Goal: Task Accomplishment & Management: Manage account settings

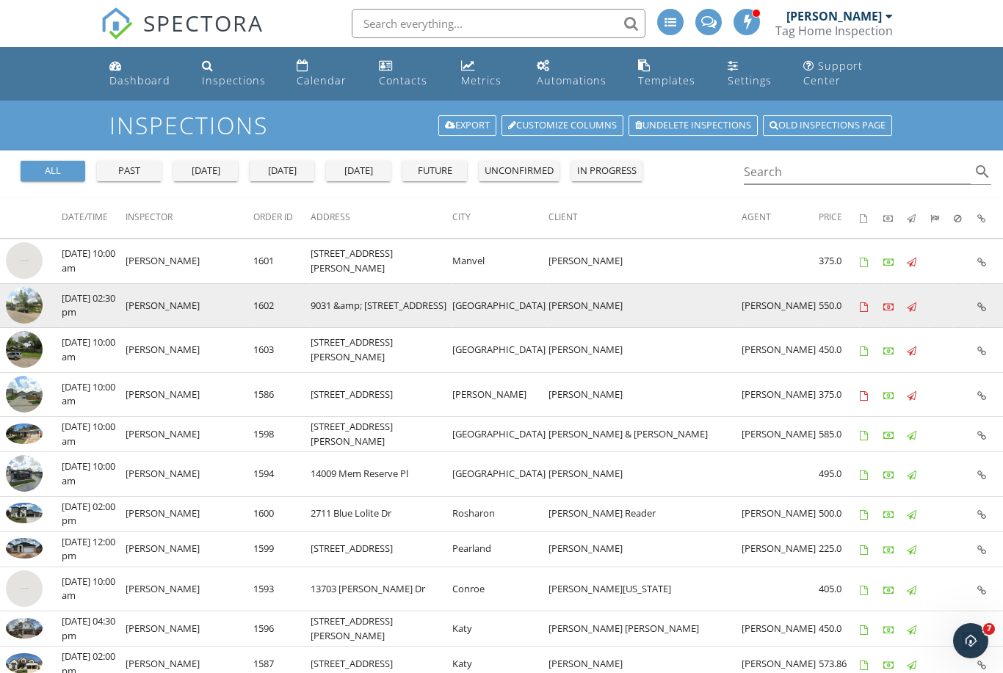
click at [26, 309] on img at bounding box center [24, 305] width 37 height 37
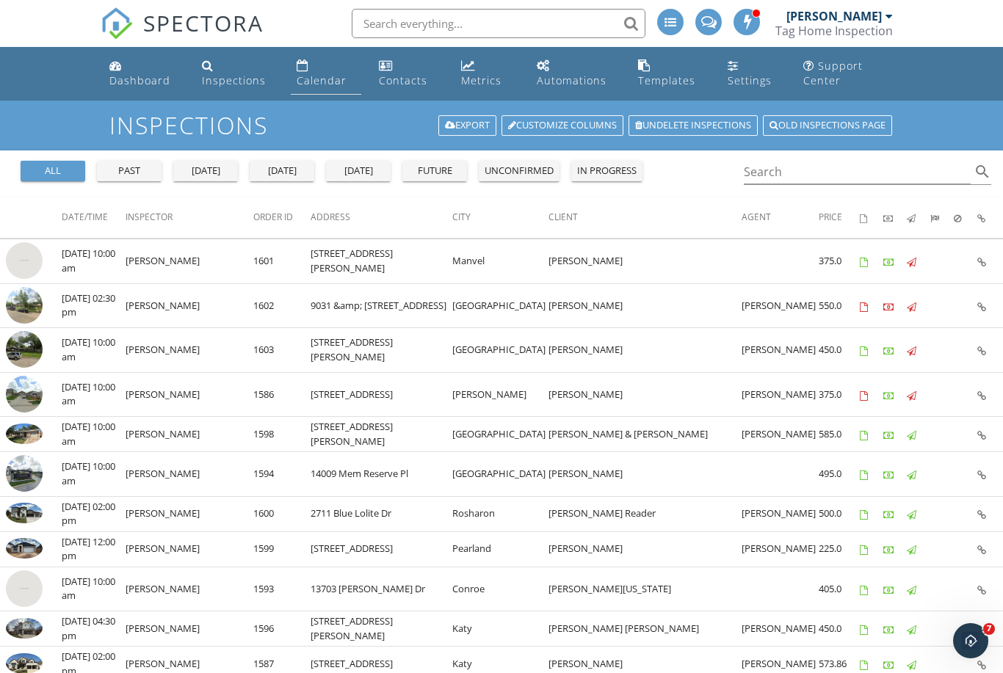
click at [323, 79] on div "Calendar" at bounding box center [322, 80] width 50 height 14
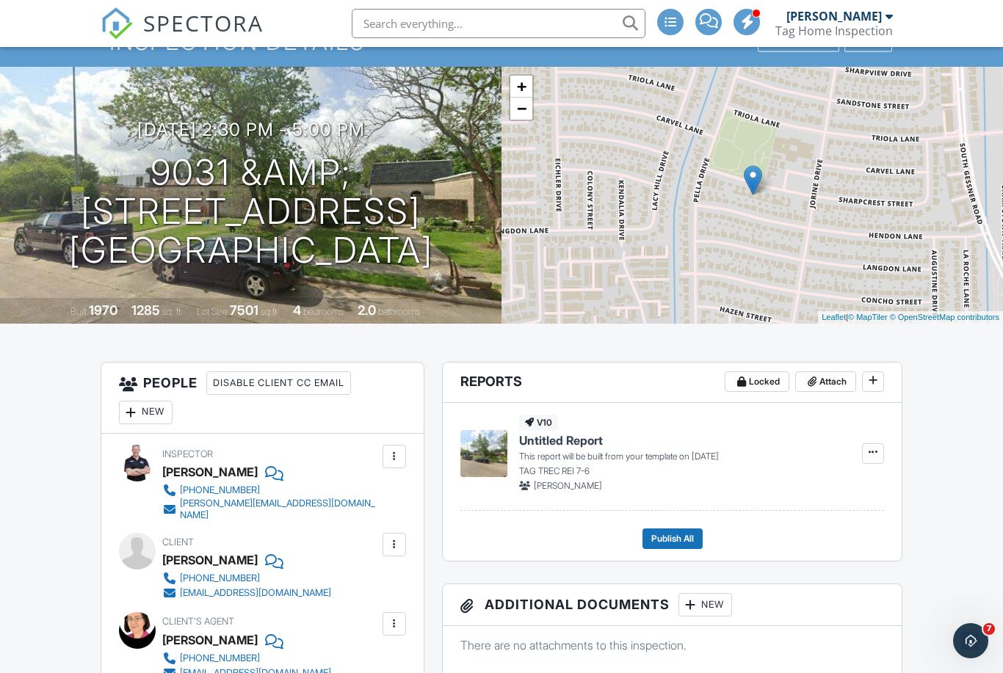
scroll to position [66, 0]
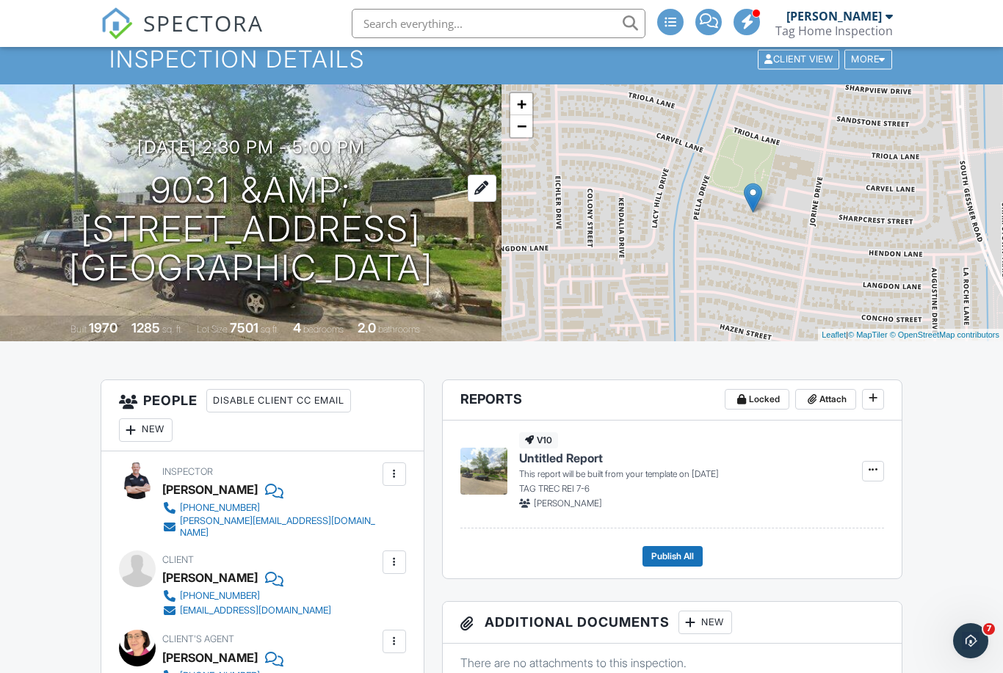
click at [201, 195] on h1 "9031 &amp; 9033 Sharpcrest St Houston, TX 77036" at bounding box center [250, 229] width 454 height 116
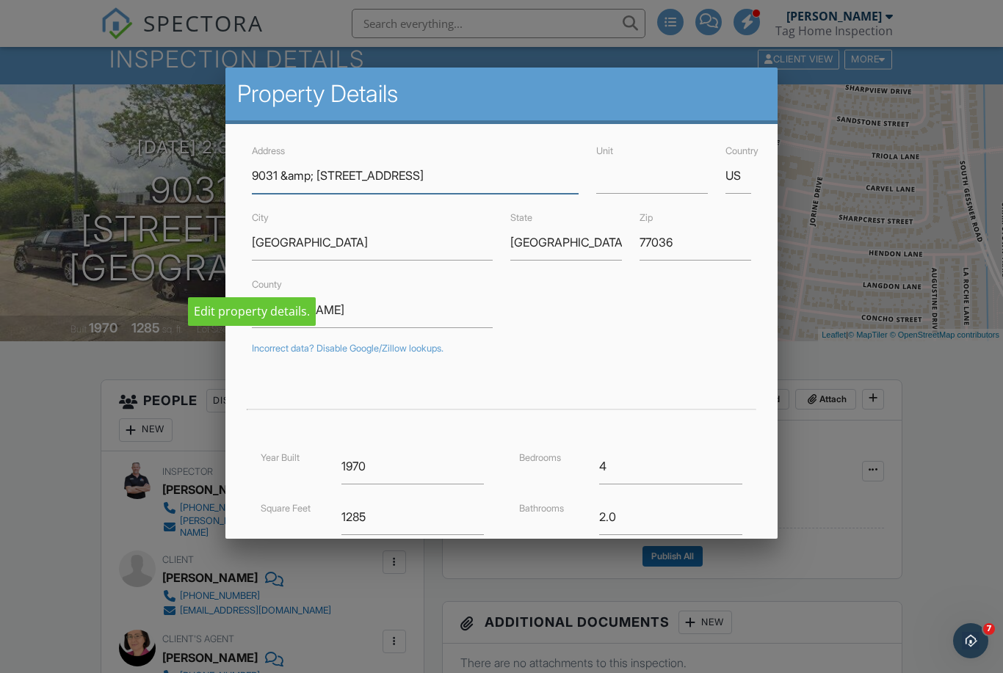
click at [308, 184] on input "9031 &amp; 9033 Sharpcrest St" at bounding box center [415, 176] width 327 height 36
click at [468, 180] on input "9031 &amp; 9033 Sharpcrest St" at bounding box center [415, 176] width 327 height 36
click at [316, 187] on input "9031 &amp; 9033 Sharpcrest St" at bounding box center [415, 176] width 327 height 36
click at [305, 174] on input "9031 &amp; 9033 Sharpcrest St" at bounding box center [415, 176] width 327 height 36
type input "9031 & 9033 Sharpcrest St"
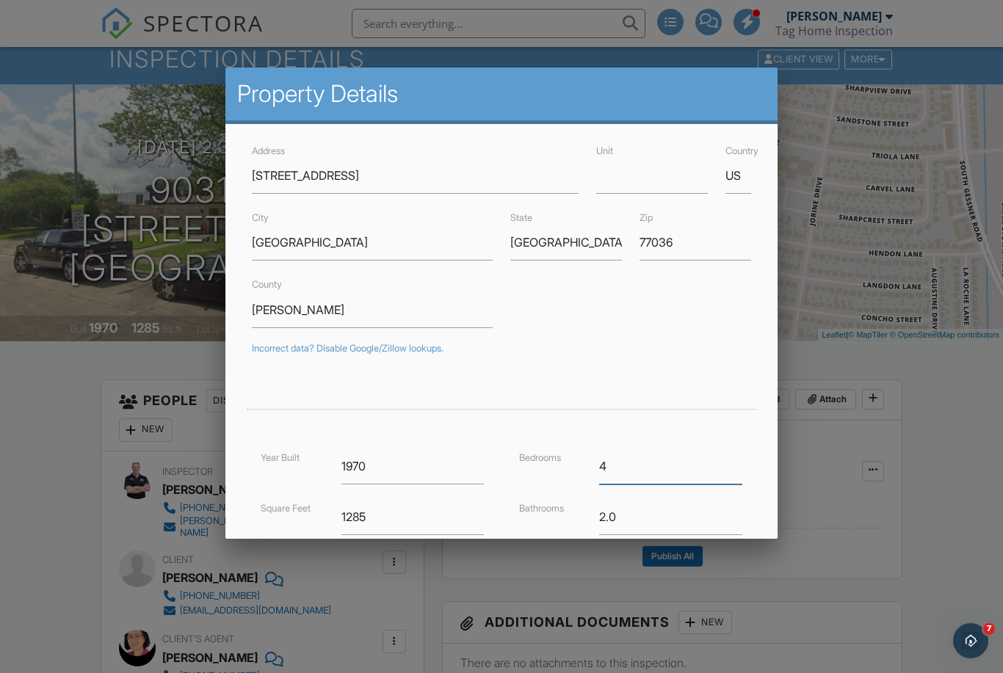
click at [668, 462] on input "4" at bounding box center [670, 467] width 142 height 36
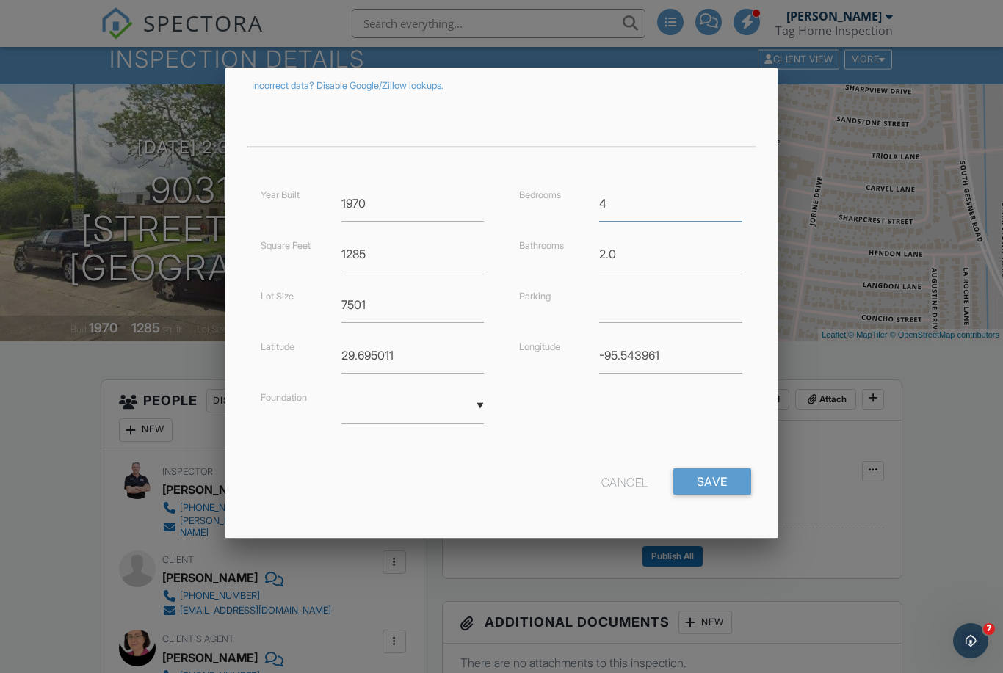
type input "29.6950114"
type input "-95.5439608"
click at [701, 482] on input "Save" at bounding box center [712, 483] width 78 height 26
click at [697, 479] on input "Save" at bounding box center [712, 483] width 78 height 26
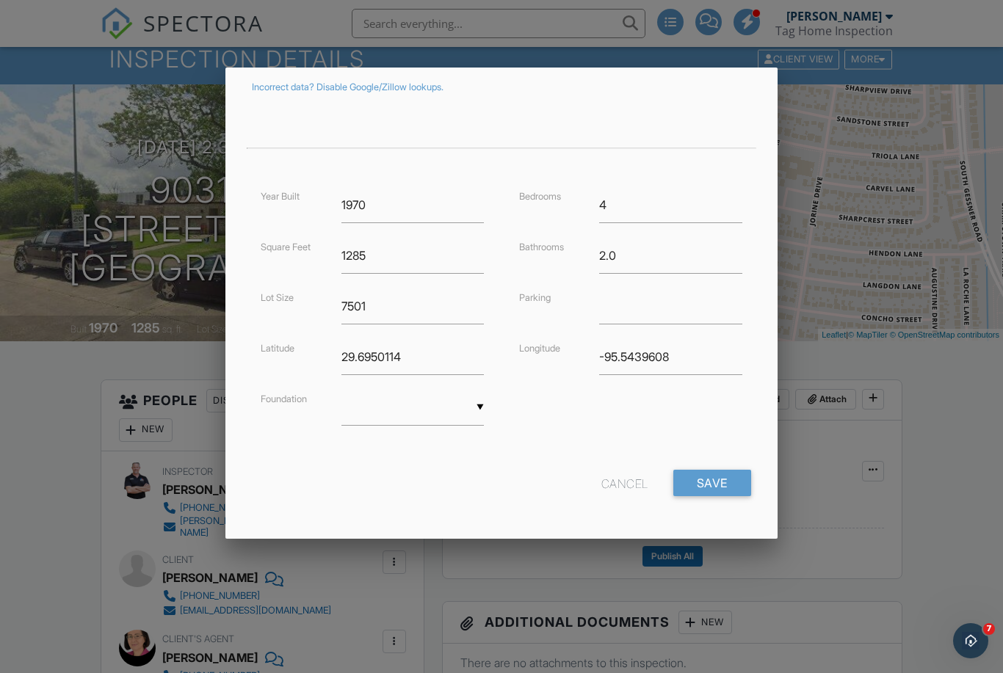
click at [556, 500] on div "Cancel Save" at bounding box center [501, 488] width 516 height 37
click at [695, 486] on input "Save" at bounding box center [712, 483] width 78 height 26
click at [621, 494] on div "Cancel" at bounding box center [624, 483] width 47 height 26
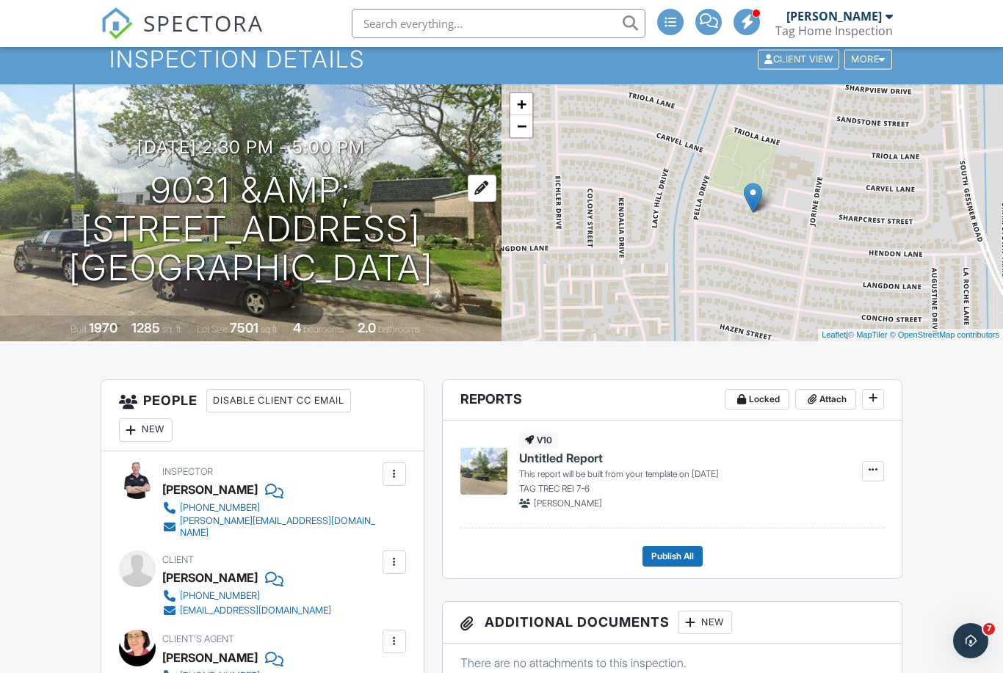
click at [279, 189] on h1 "9031 &amp; 9033 Sharpcrest St Houston, TX 77036" at bounding box center [250, 229] width 454 height 116
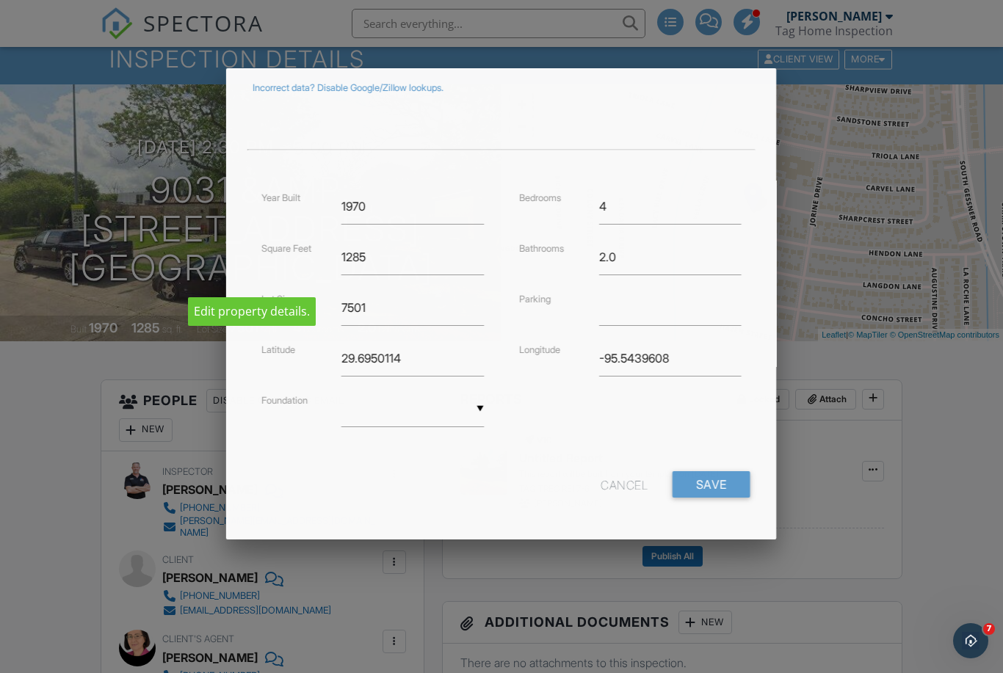
click at [482, 174] on form "Address 9031 & 9033 Sharpcrest St Unit Country US City Houston State TX Zip 770…" at bounding box center [501, 195] width 515 height 628
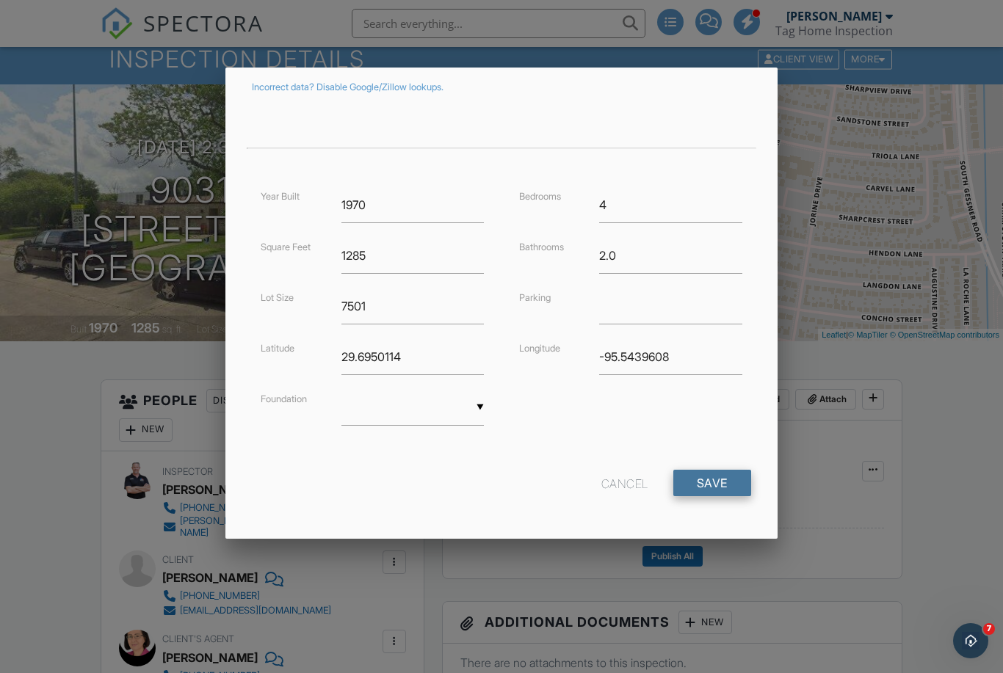
click at [692, 479] on input "Save" at bounding box center [712, 483] width 78 height 26
click at [641, 483] on div "Cancel" at bounding box center [624, 483] width 47 height 26
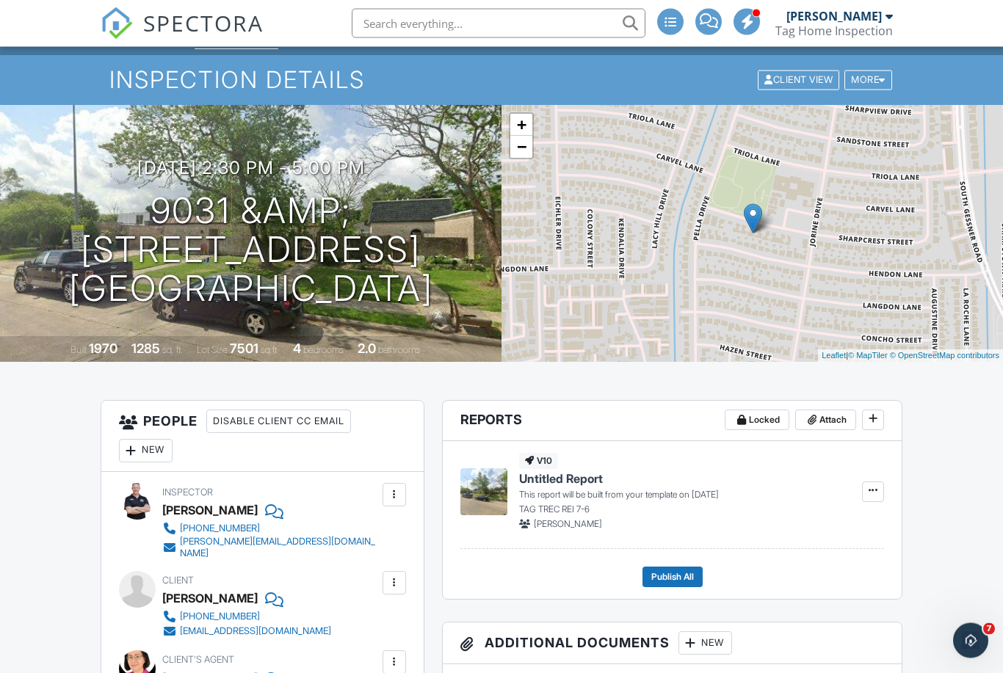
scroll to position [0, 0]
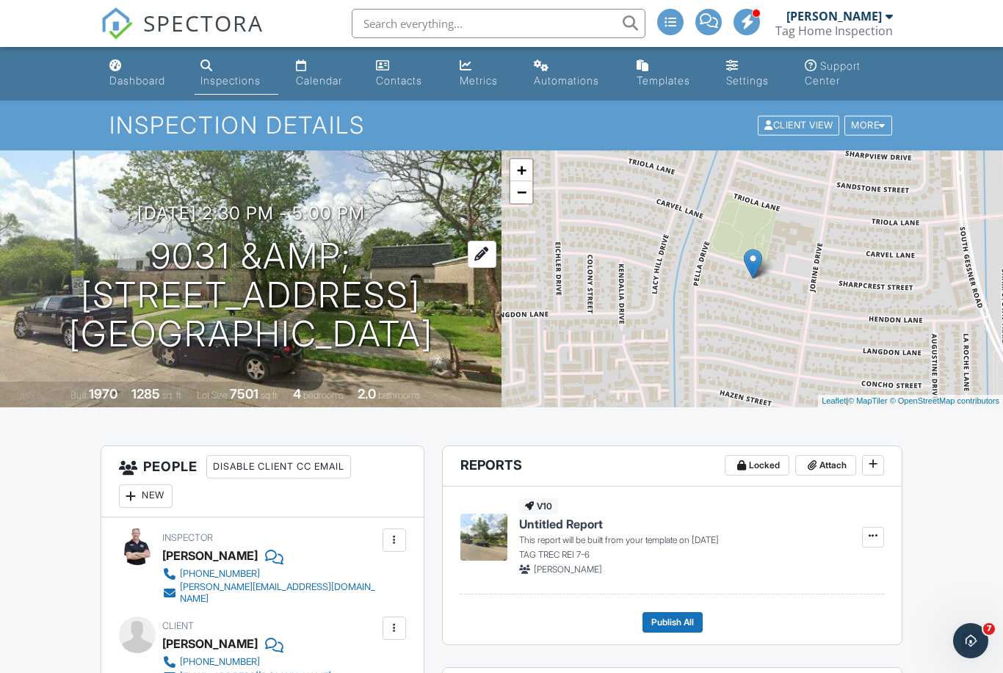
click at [383, 280] on h1 "9031 &amp; 9033 Sharpcrest St Houston, TX 77036" at bounding box center [250, 295] width 454 height 116
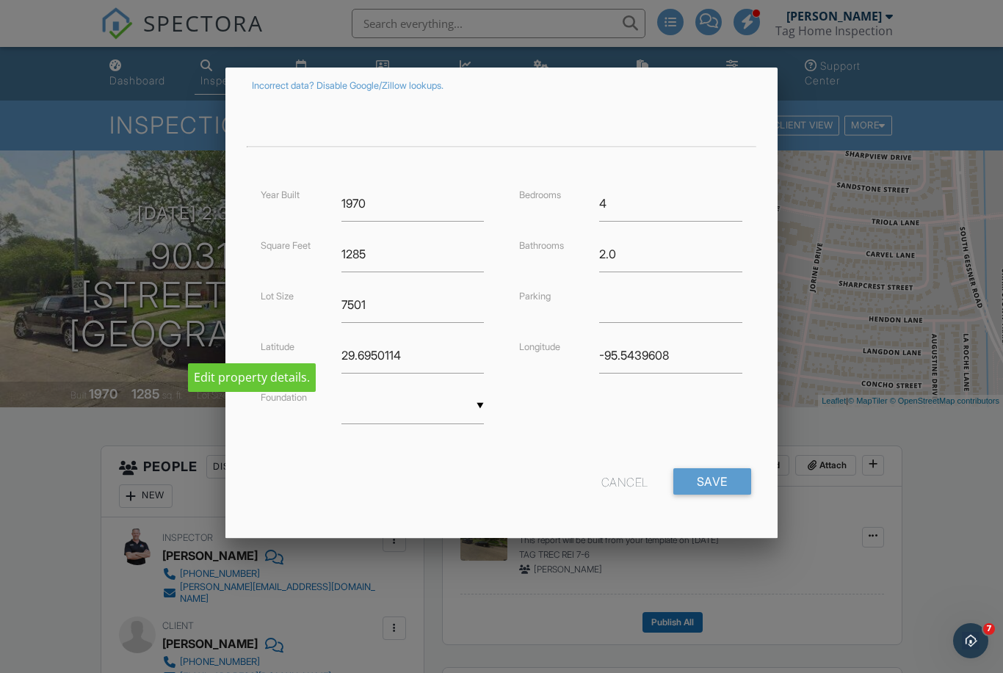
scroll to position [261, 0]
click at [703, 481] on input "Save" at bounding box center [712, 483] width 78 height 26
click at [573, 395] on div "Year Built 1970 Square Feet 1285 Lot Size 7501 Latitude 29.6950114 Foundation ▼…" at bounding box center [501, 321] width 516 height 268
click at [623, 488] on div "Cancel" at bounding box center [624, 483] width 47 height 26
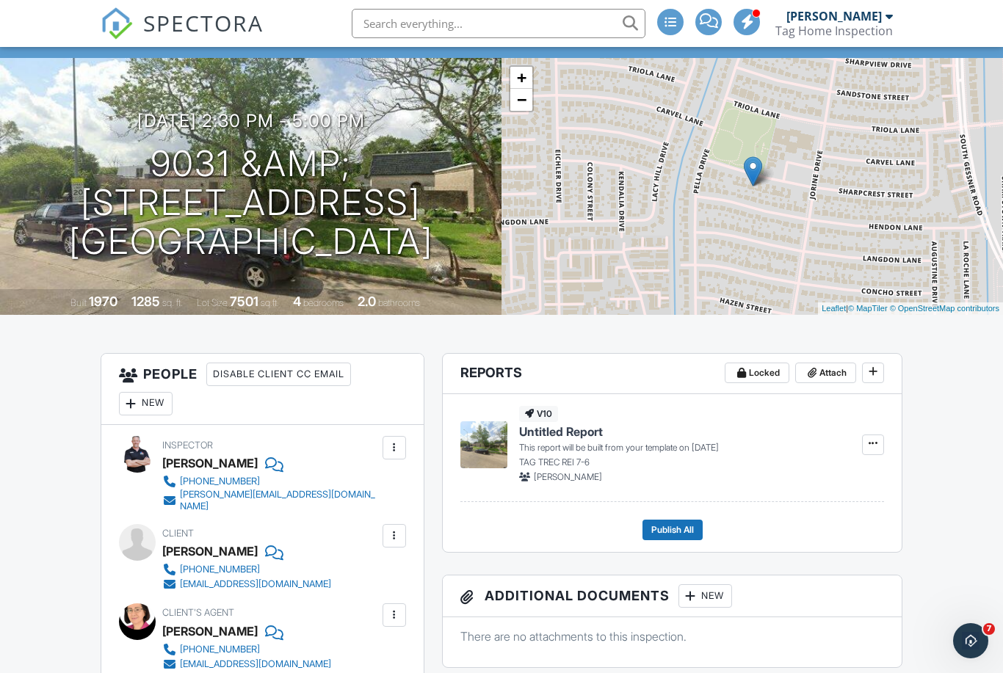
scroll to position [0, 0]
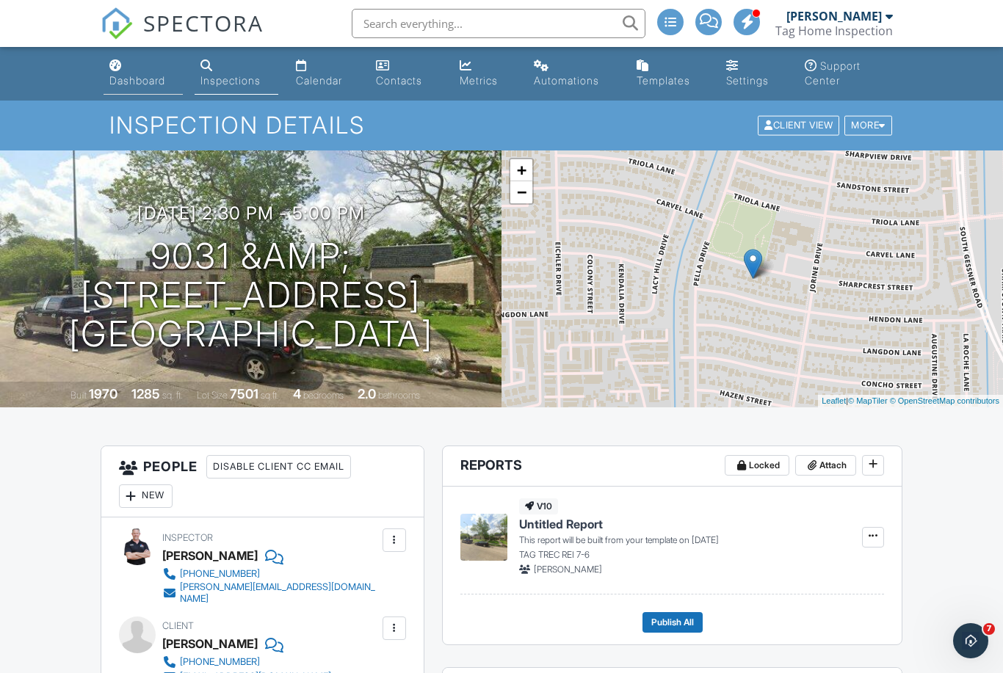
click at [127, 89] on link "Dashboard" at bounding box center [143, 74] width 79 height 42
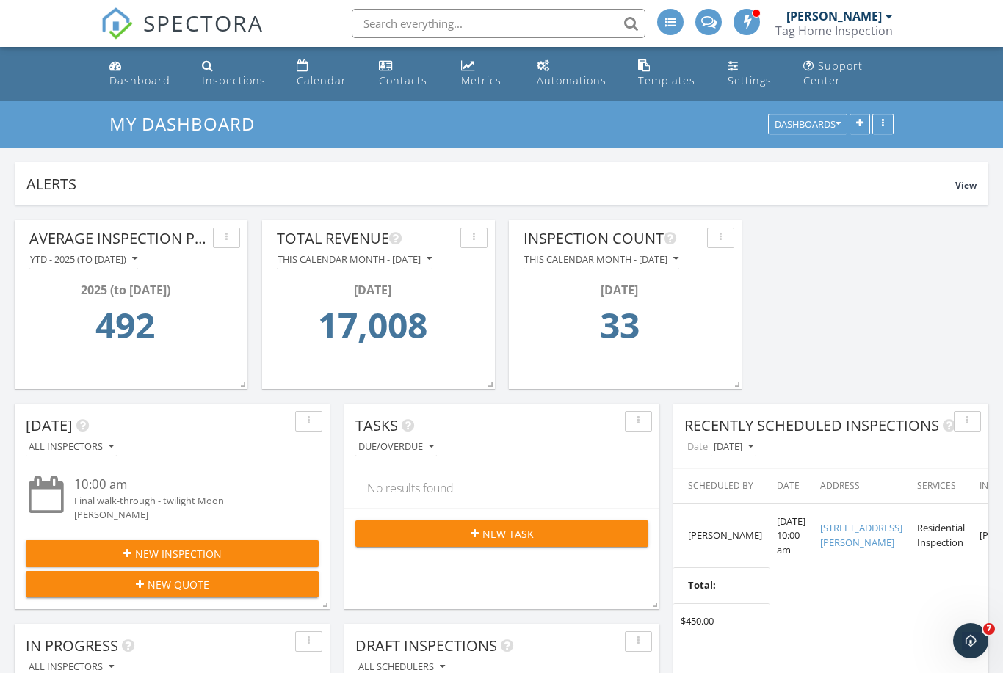
scroll to position [316, 315]
click at [225, 79] on div "Inspections" at bounding box center [234, 80] width 64 height 14
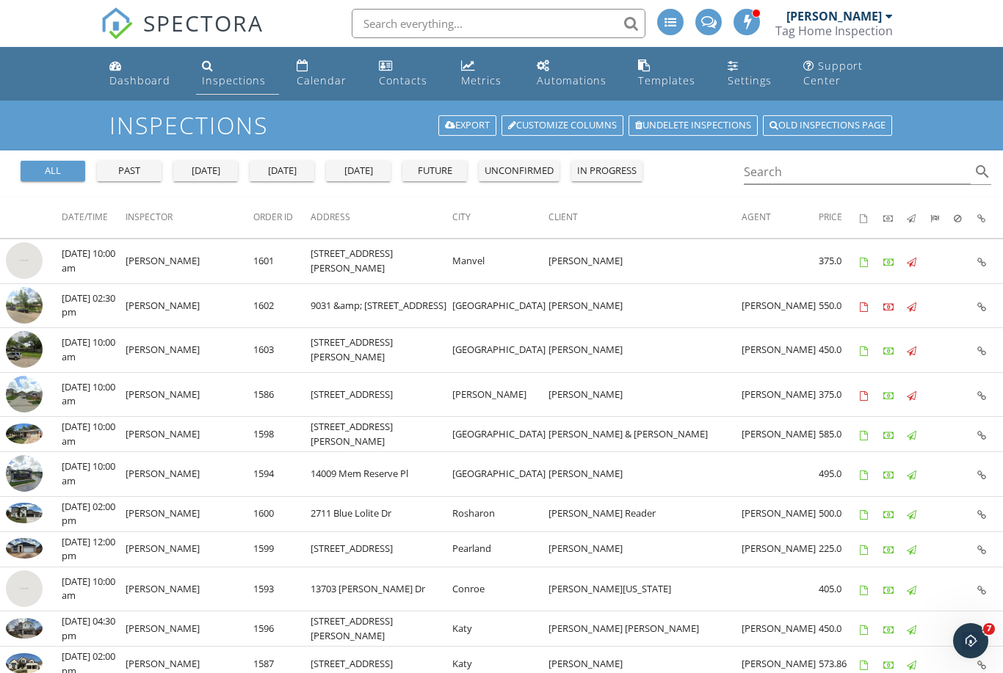
click at [247, 63] on link "Inspections" at bounding box center [237, 74] width 83 height 42
click at [236, 77] on div "Inspections" at bounding box center [234, 80] width 64 height 14
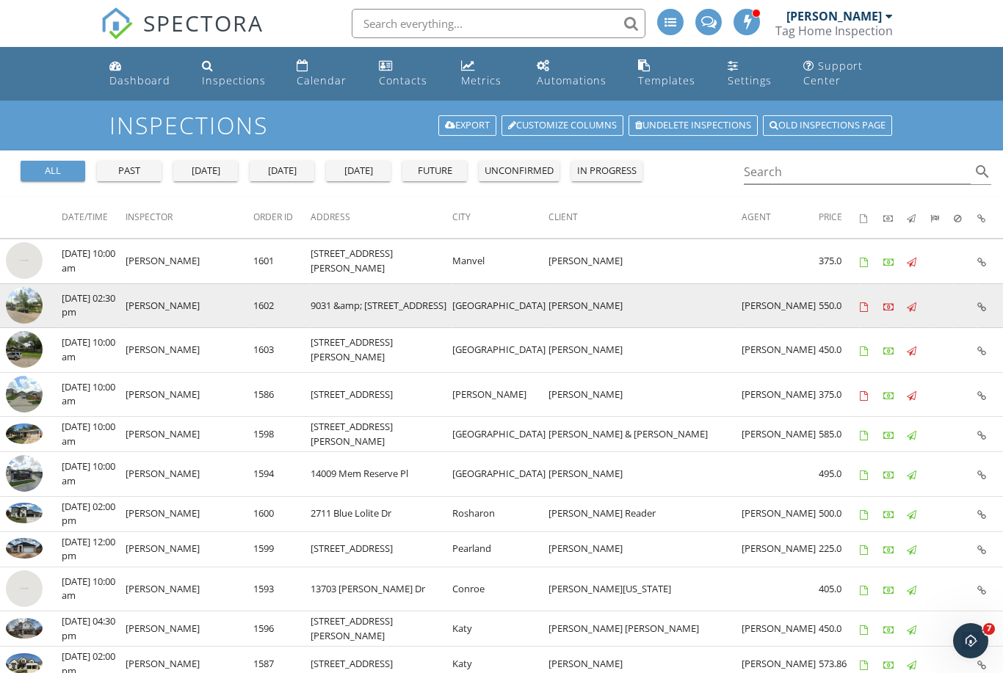
click at [27, 308] on img at bounding box center [24, 305] width 37 height 37
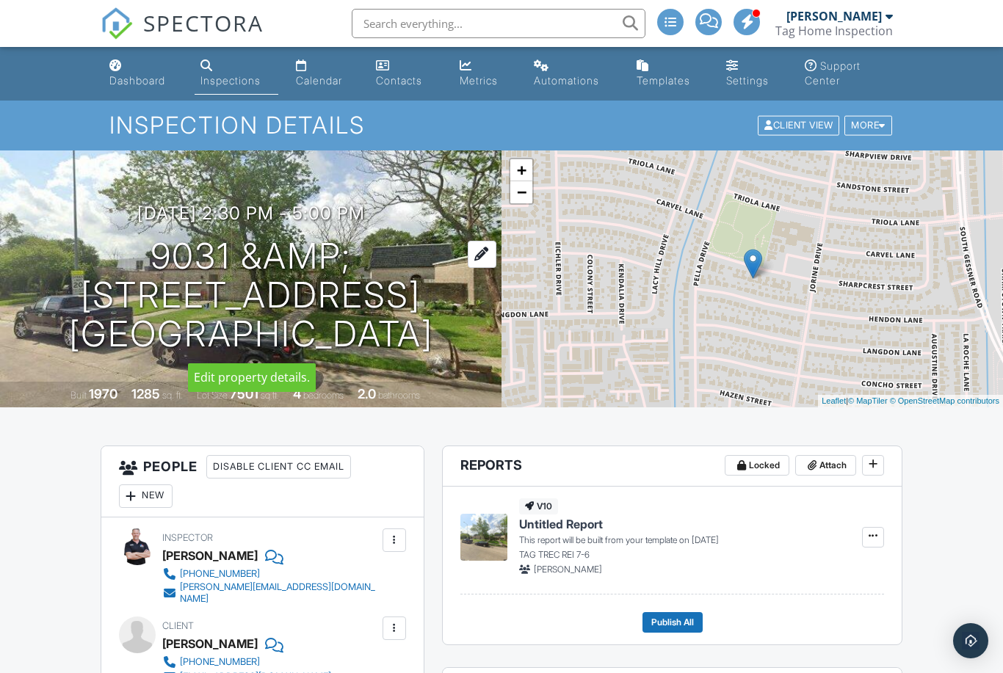
click at [269, 251] on h1 "9031 &amp; [STREET_ADDRESS] [GEOGRAPHIC_DATA], [GEOGRAPHIC_DATA]" at bounding box center [250, 295] width 454 height 116
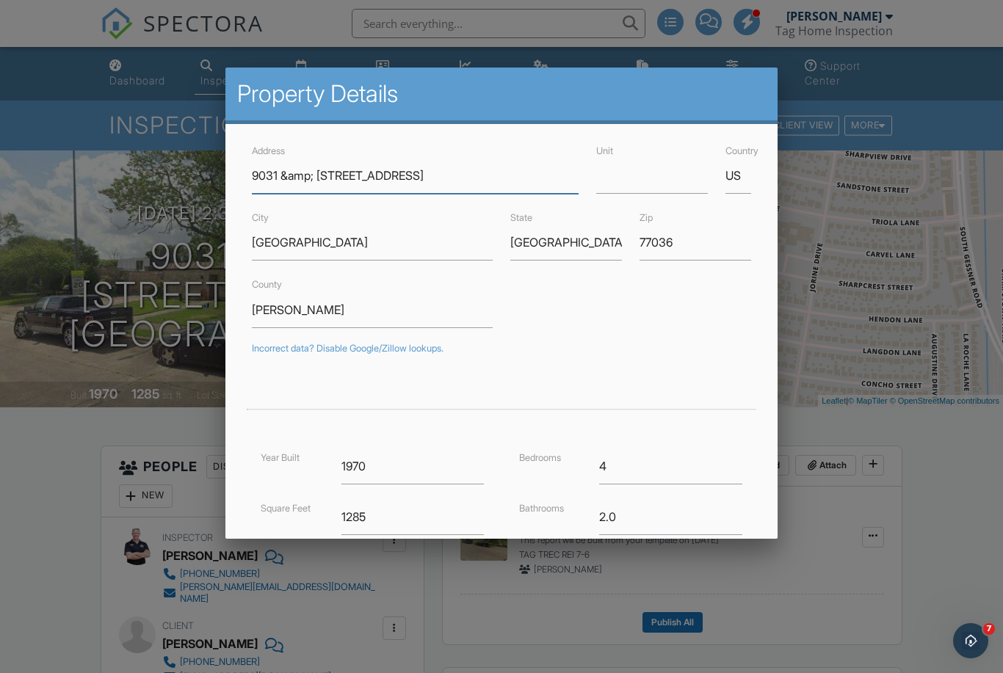
click at [313, 175] on input "9031 &amp; [STREET_ADDRESS]" at bounding box center [415, 176] width 327 height 36
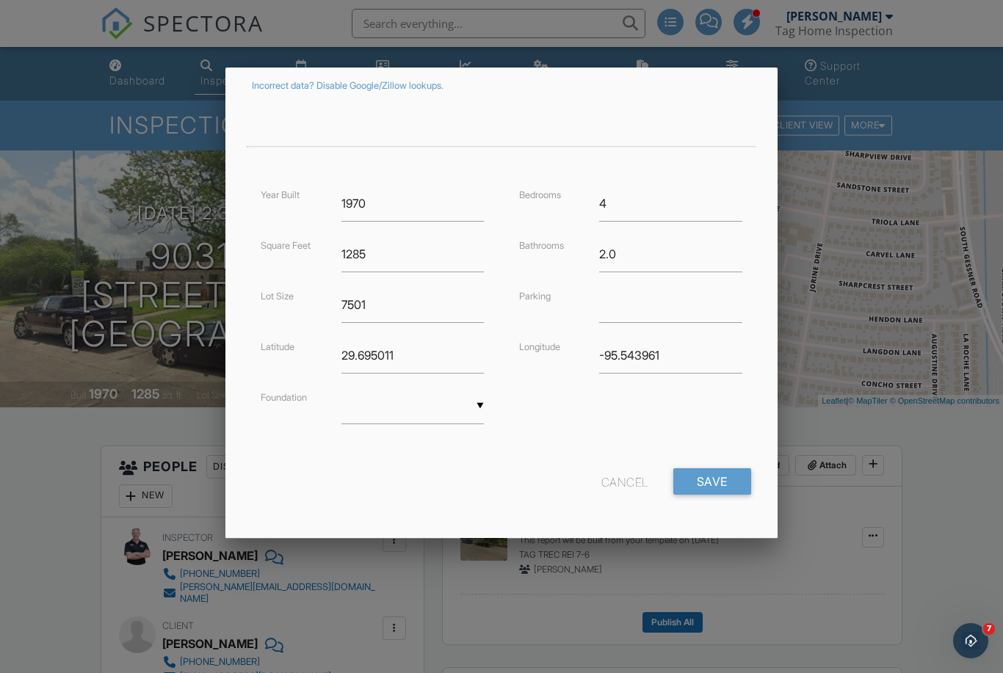
scroll to position [261, 0]
type input "9031 & 9033 Sharpcrest St"
click at [716, 491] on input "Save" at bounding box center [712, 483] width 78 height 26
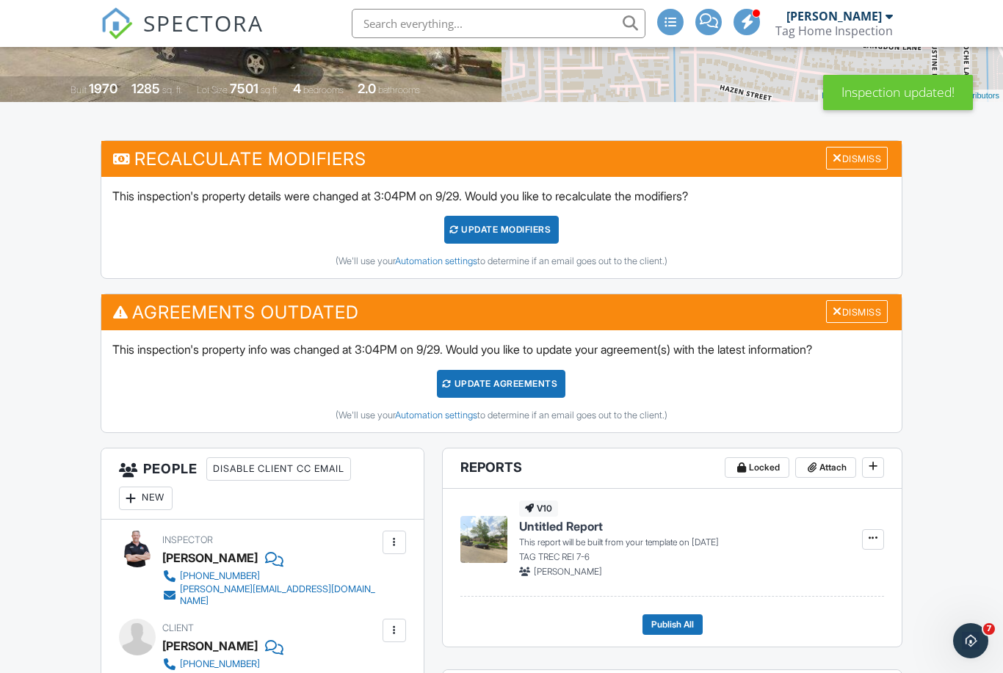
scroll to position [302, 0]
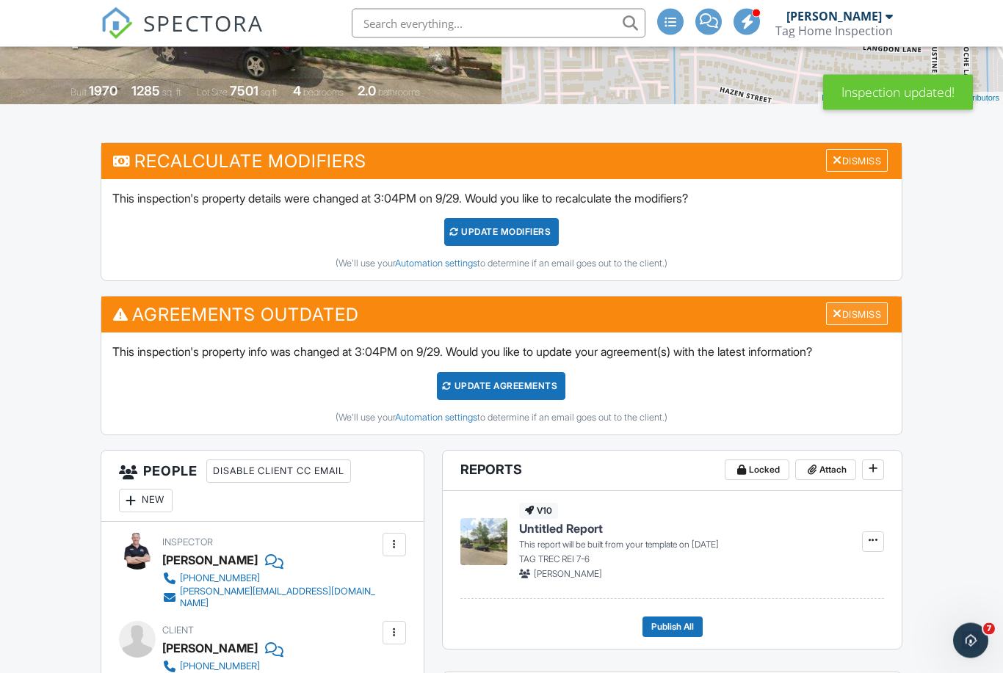
click at [841, 315] on div "Dismiss" at bounding box center [857, 314] width 62 height 23
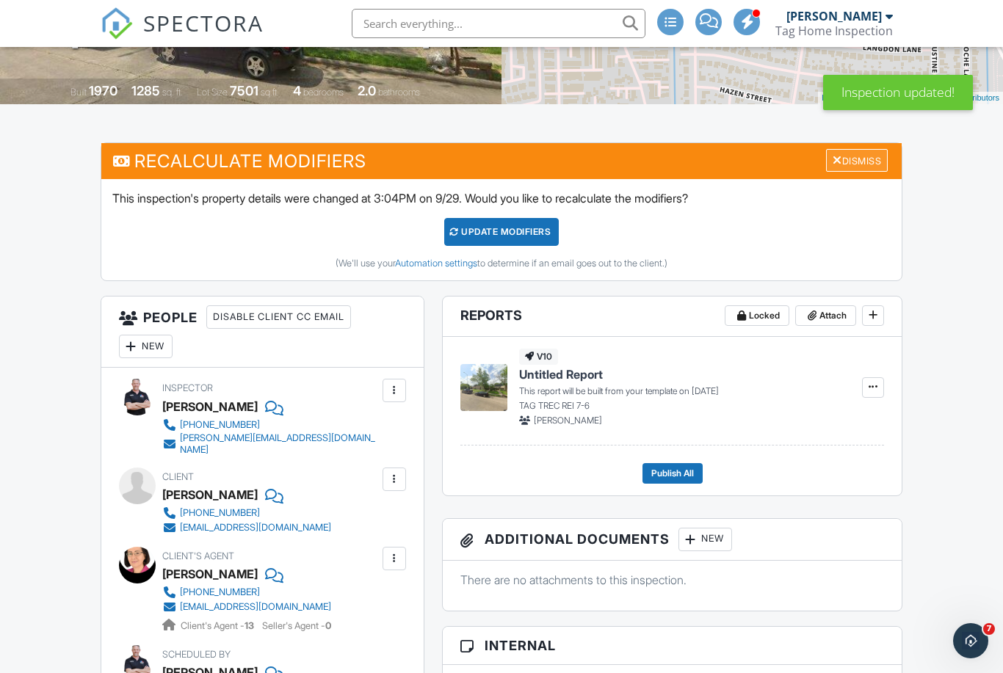
click at [835, 166] on div at bounding box center [837, 160] width 10 height 12
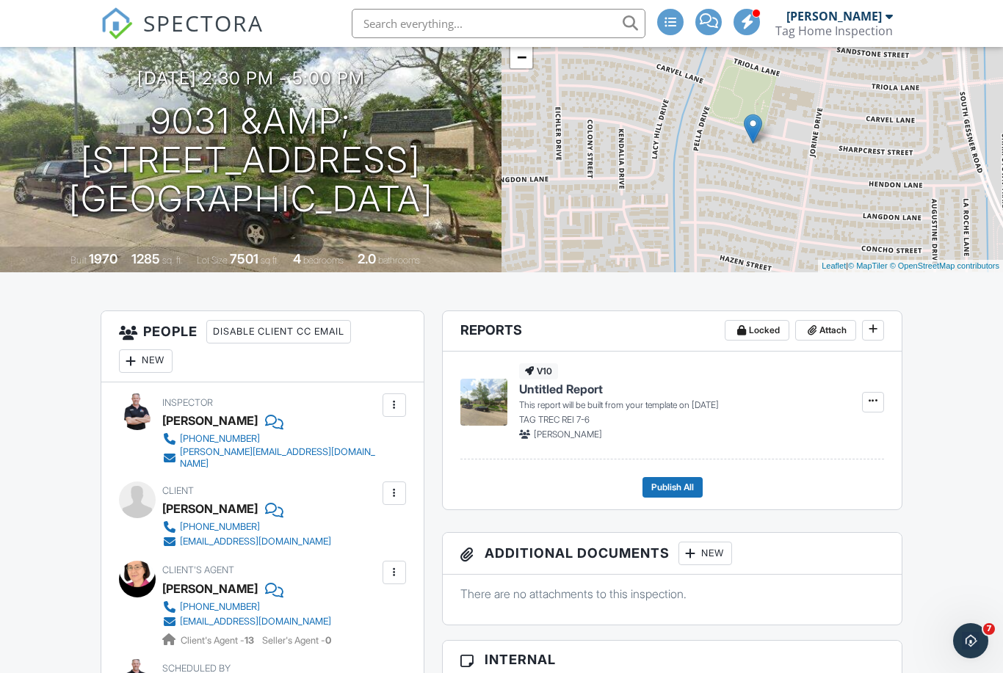
scroll to position [0, 0]
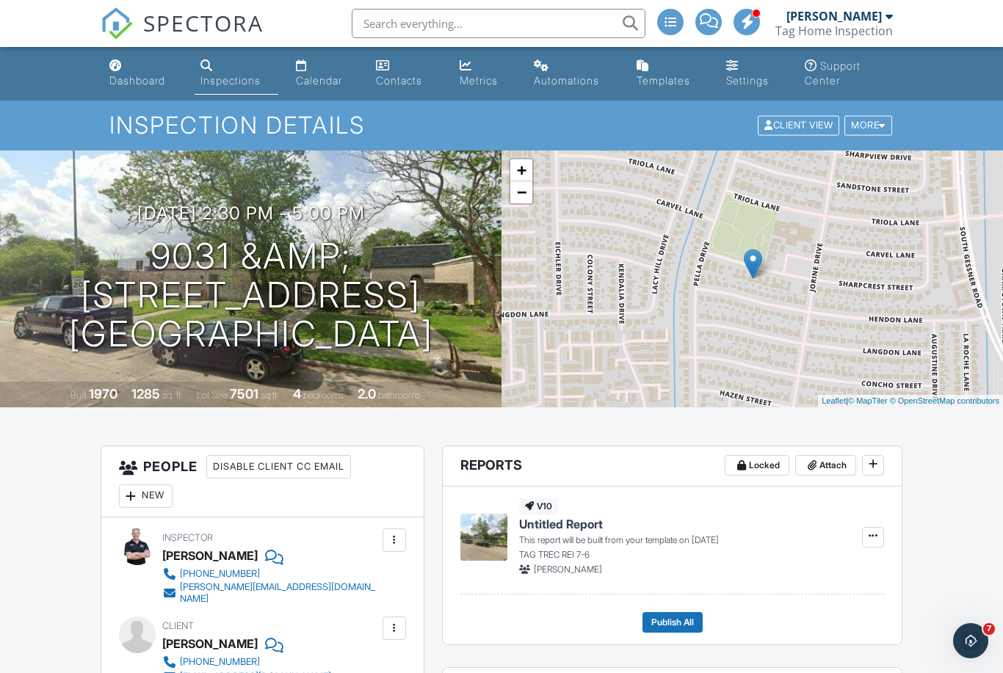
click at [224, 78] on div "Inspections" at bounding box center [230, 80] width 60 height 12
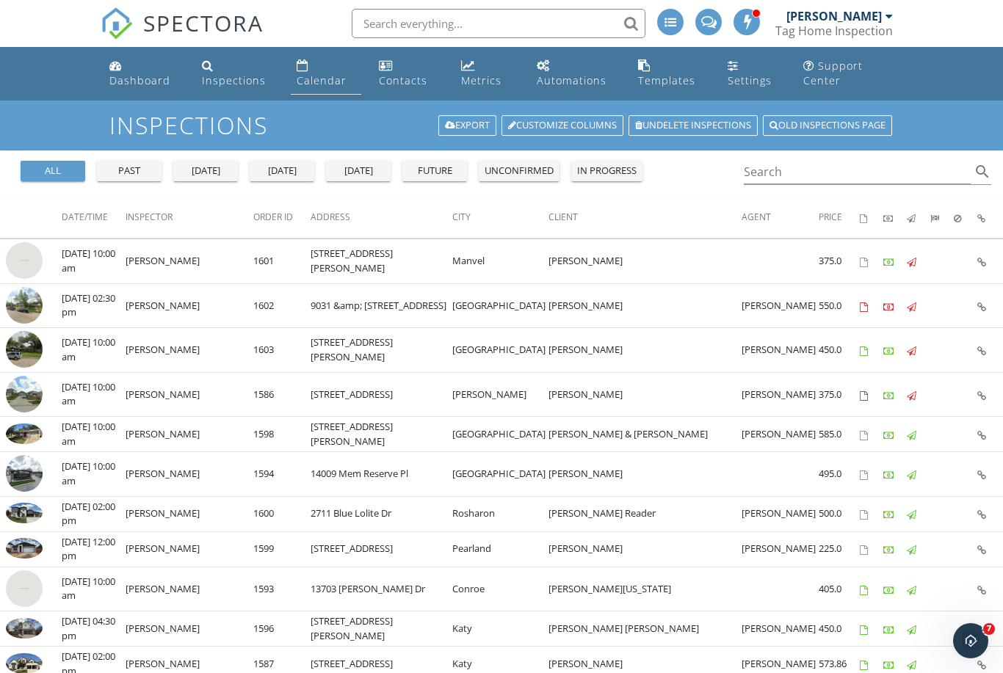
click at [318, 75] on div "Calendar" at bounding box center [322, 80] width 50 height 14
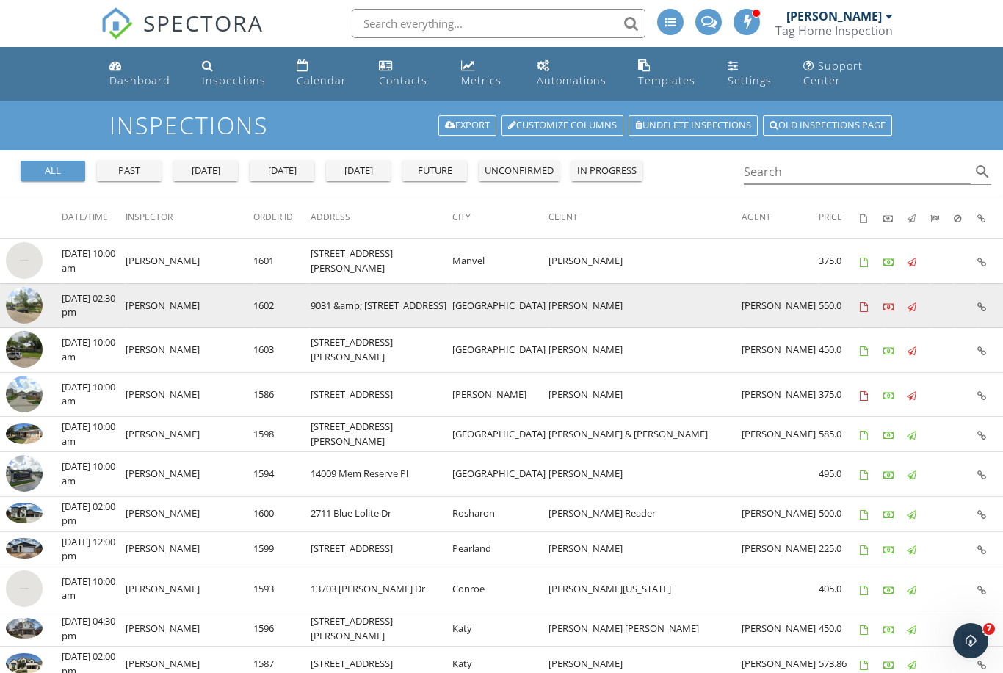
click at [26, 295] on img at bounding box center [24, 305] width 37 height 37
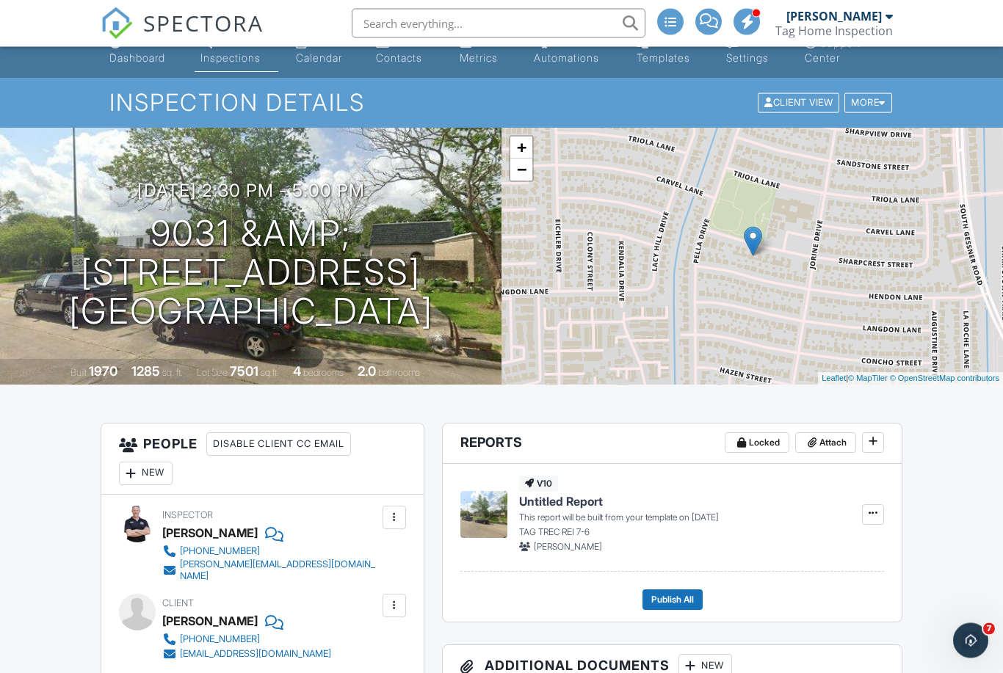
scroll to position [4, 0]
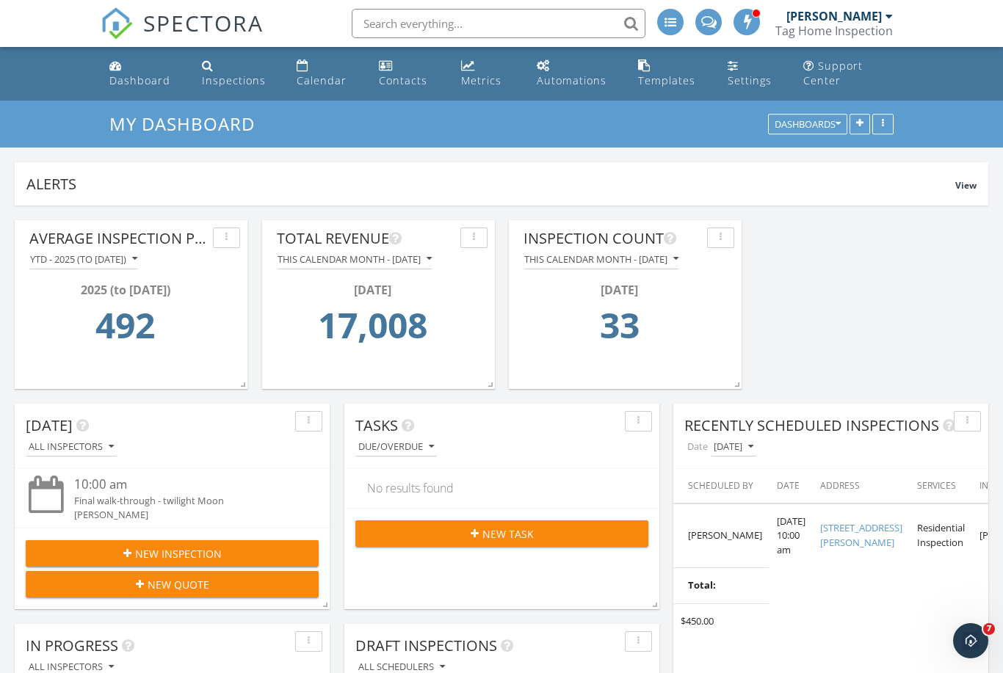
scroll to position [7, 7]
click at [137, 262] on div "YTD - 2025 (to [DATE])" at bounding box center [83, 259] width 107 height 10
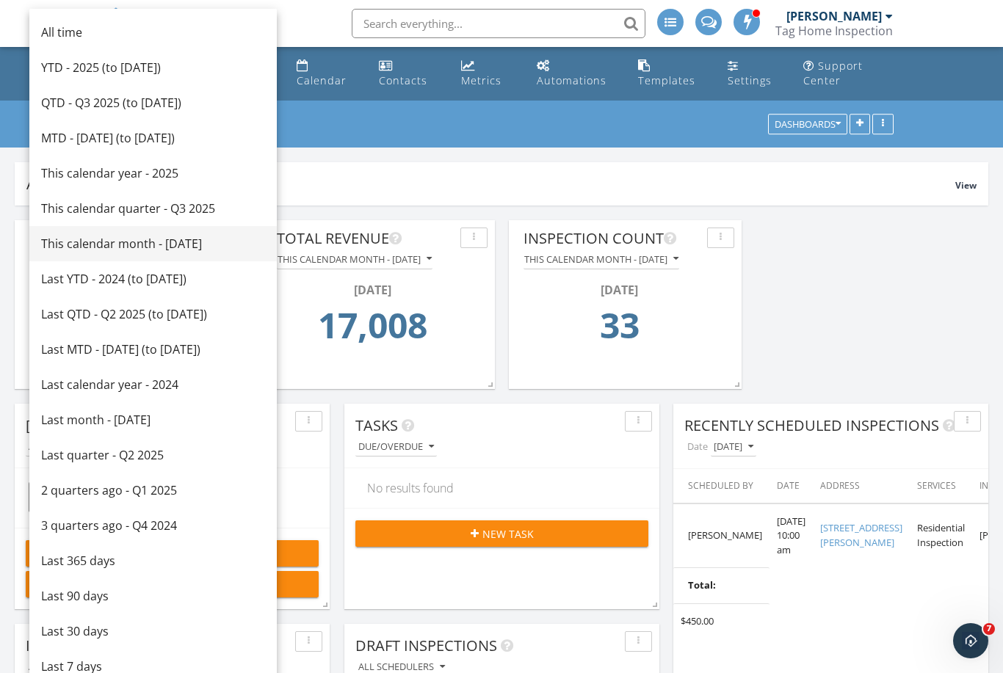
click at [106, 236] on div "This calendar month - [DATE]" at bounding box center [153, 244] width 224 height 18
